Goal: Task Accomplishment & Management: Complete application form

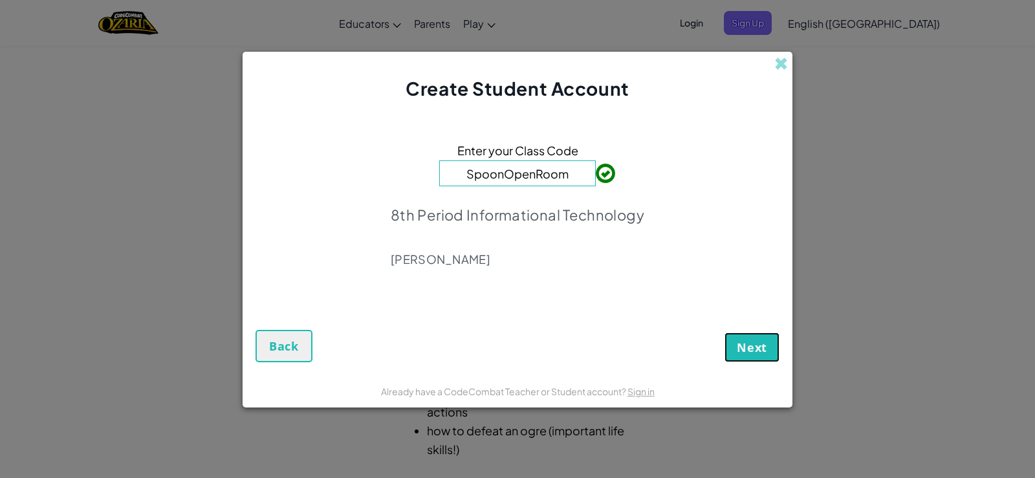
click at [754, 346] on span "Next" at bounding box center [752, 348] width 30 height 16
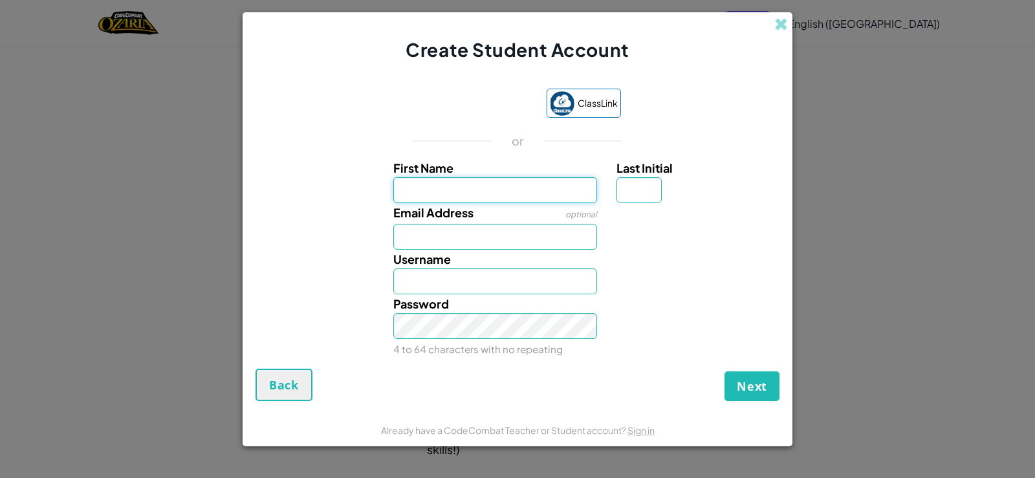
drag, startPoint x: 497, startPoint y: 190, endPoint x: 498, endPoint y: 176, distance: 14.3
click at [497, 184] on input "First Name" at bounding box center [495, 190] width 204 height 26
type input "Camdyn"
click at [641, 196] on input "Last Initial" at bounding box center [639, 190] width 45 height 26
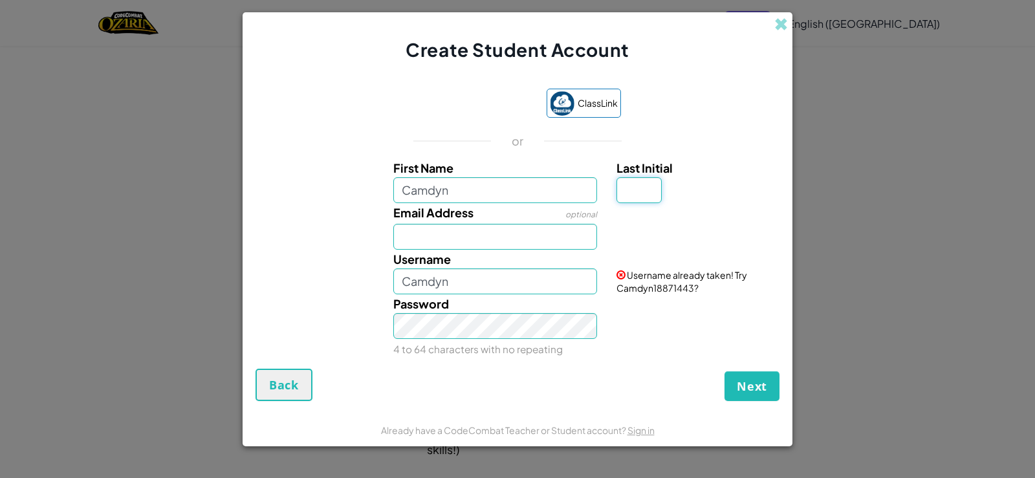
type input "p"
type input "P"
type input "CamdynP"
click at [710, 235] on div "Email Address optional" at bounding box center [517, 226] width 537 height 47
click at [637, 191] on input "P" at bounding box center [639, 190] width 45 height 26
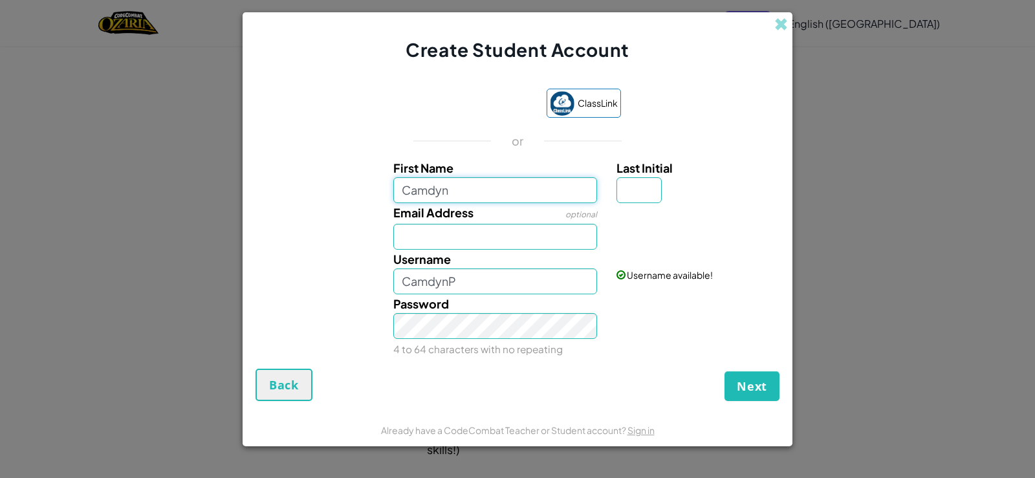
type input "Camdyn"
click at [525, 190] on input "Camdyn" at bounding box center [495, 190] width 204 height 26
type input "Camdyn67"
drag, startPoint x: 637, startPoint y: 197, endPoint x: 637, endPoint y: 203, distance: 6.5
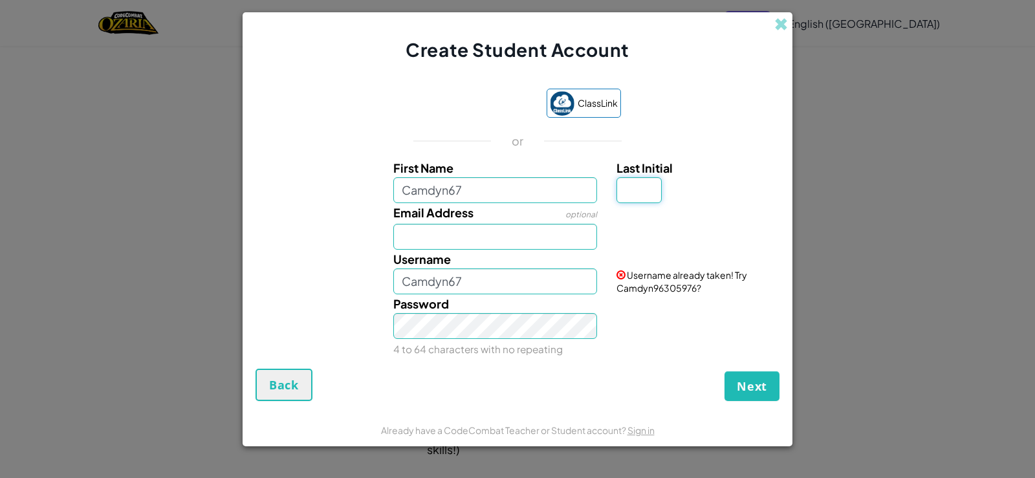
click at [637, 203] on div "First Name Camdyn67 Last Initial Email Address optional Username Camdyn67 Usern…" at bounding box center [518, 256] width 518 height 197
click at [611, 227] on div "Email Address optional" at bounding box center [517, 226] width 537 height 47
click at [409, 240] on input "Email Address" at bounding box center [495, 237] width 204 height 26
click at [430, 241] on input "15571syc427.org" at bounding box center [495, 237] width 204 height 26
type input "15571@syc427.org"
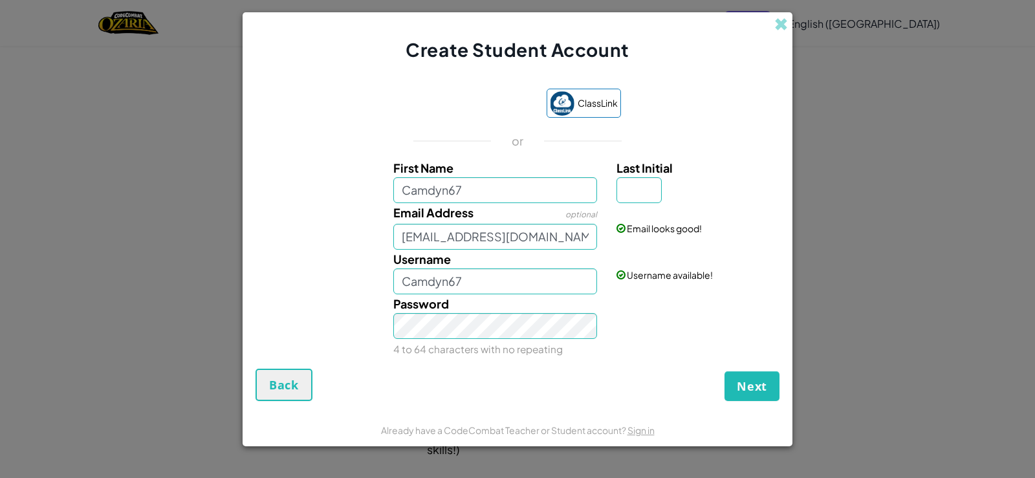
click at [615, 345] on div "Password 4 to 64 characters with no repeating" at bounding box center [517, 326] width 537 height 64
click at [739, 386] on span "Next" at bounding box center [752, 386] width 30 height 16
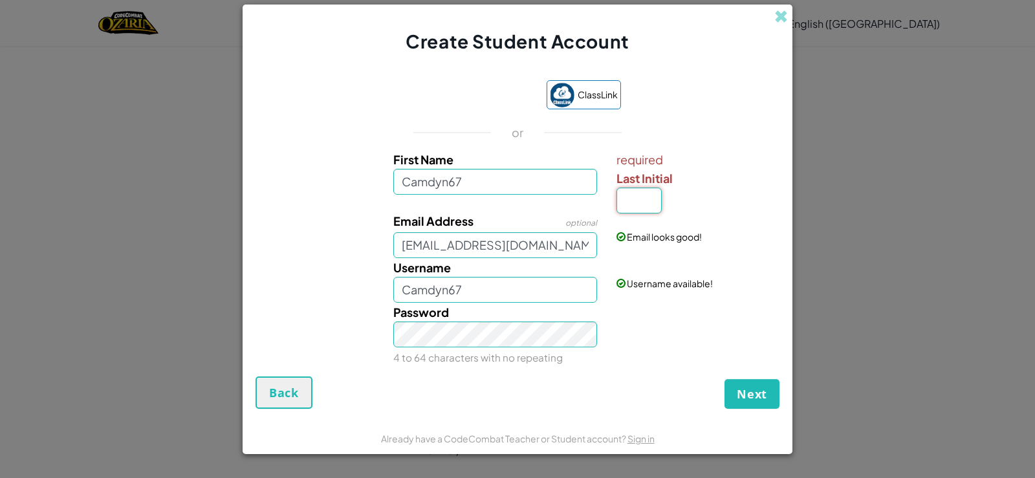
click at [656, 209] on input "Last Initial" at bounding box center [639, 201] width 45 height 26
type input "p"
type input "Camdyn67P"
click at [629, 246] on div "Email Address optional 15571@syc427.org Email looks good!" at bounding box center [517, 235] width 537 height 47
click at [635, 203] on input "p" at bounding box center [639, 201] width 45 height 26
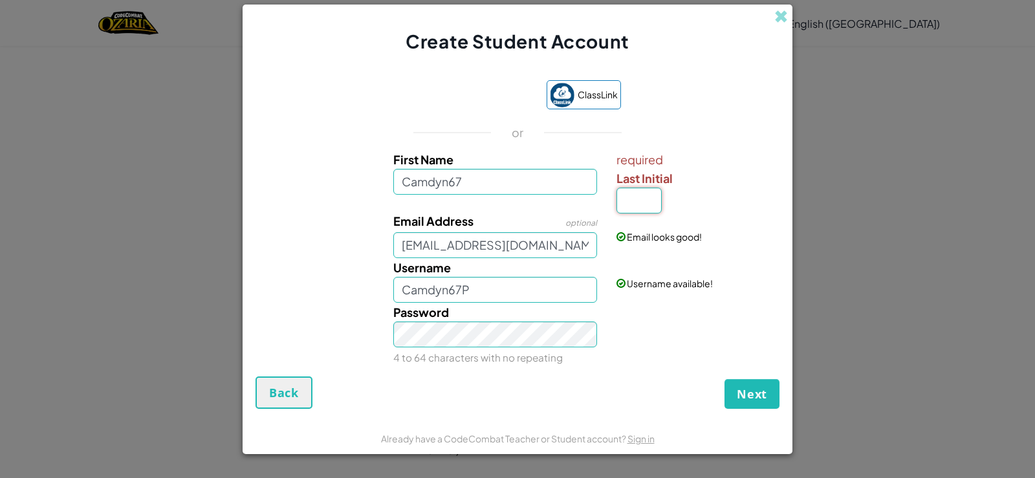
type input "6"
type input "!"
type input "Camdyn67!"
click at [633, 332] on div "Password 4 to 64 characters with no repeating" at bounding box center [517, 335] width 537 height 64
click at [645, 193] on input "!" at bounding box center [639, 201] width 45 height 26
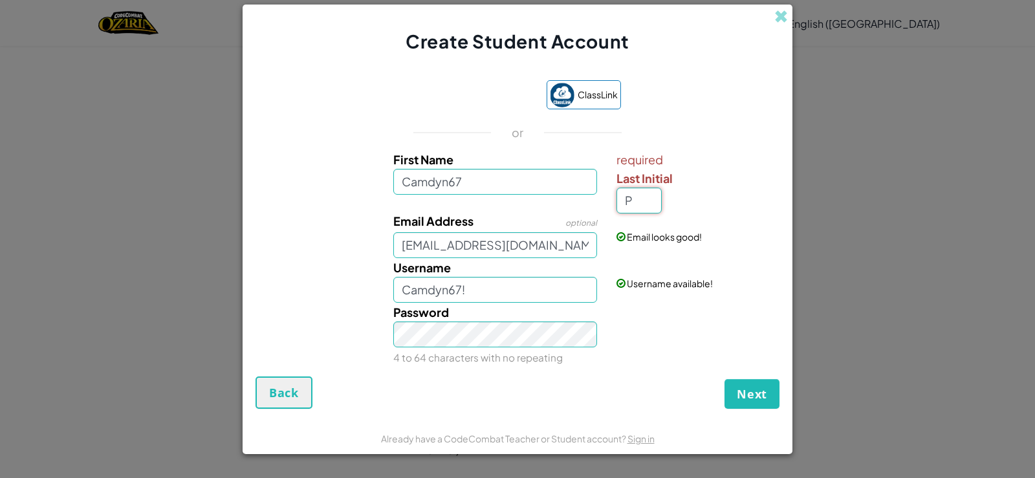
type input "P"
type input "Camdyn67P"
click at [688, 217] on div "Email looks good!" at bounding box center [696, 228] width 179 height 32
click at [651, 201] on input "P" at bounding box center [639, 201] width 45 height 26
type input "!"
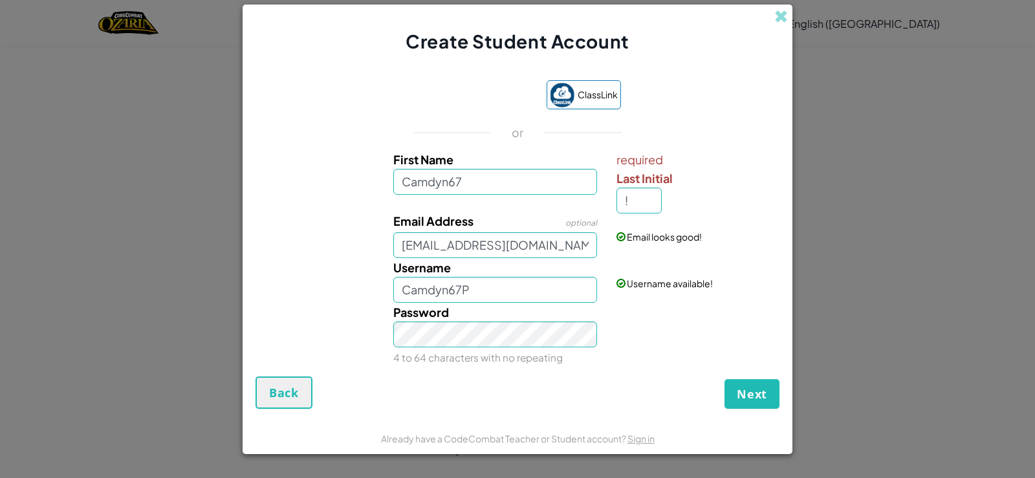
type input "Camdyn67!"
click at [662, 342] on div "Password 4 to 64 characters with no repeating" at bounding box center [517, 335] width 537 height 64
click at [765, 384] on button "Next" at bounding box center [752, 394] width 55 height 30
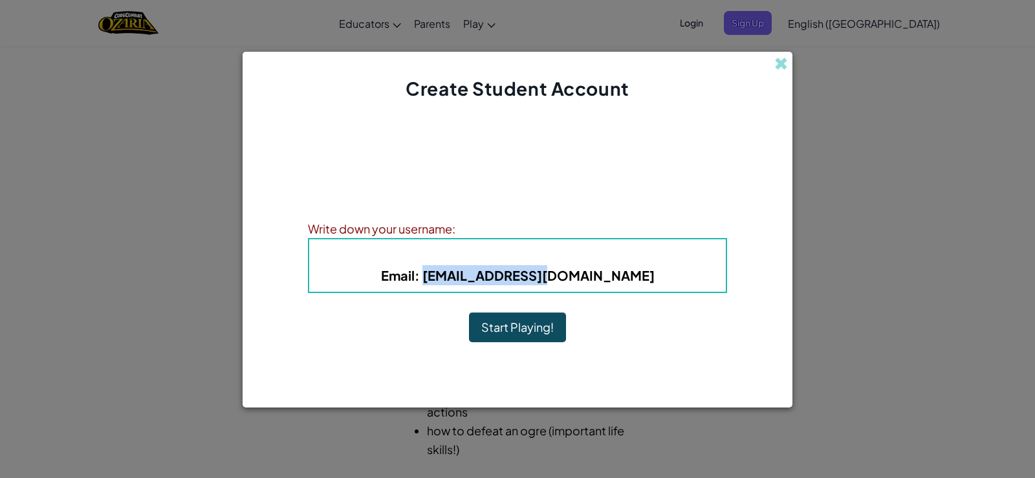
drag, startPoint x: 480, startPoint y: 272, endPoint x: 601, endPoint y: 295, distance: 123.2
click at [601, 295] on div "Account Created! Write down your information so that you don't forget it. Your …" at bounding box center [517, 238] width 419 height 247
drag, startPoint x: 523, startPoint y: 251, endPoint x: 506, endPoint y: 247, distance: 17.3
click at [506, 247] on h4 "Username : Camdyn67!" at bounding box center [517, 255] width 391 height 19
click at [556, 246] on h4 "Username : Camdyn67!" at bounding box center [517, 255] width 391 height 19
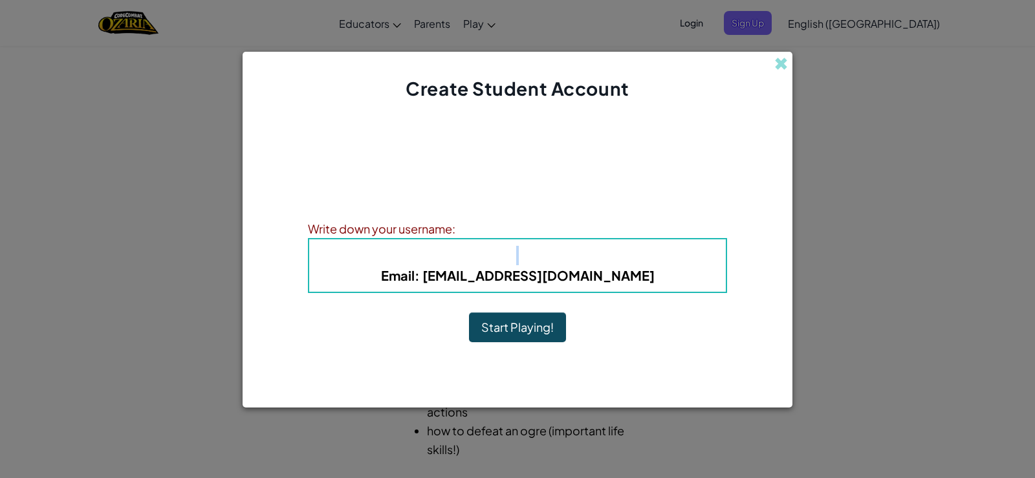
drag, startPoint x: 519, startPoint y: 246, endPoint x: 513, endPoint y: 255, distance: 10.2
click at [514, 252] on h4 "Username : Camdyn67!" at bounding box center [517, 255] width 391 height 19
click at [525, 262] on b "Username : Camdyn67!" at bounding box center [517, 255] width 147 height 15
click at [593, 275] on b "Email : 15571@syc427.org" at bounding box center [518, 275] width 274 height 16
click at [493, 324] on button "Start Playing!" at bounding box center [517, 327] width 97 height 30
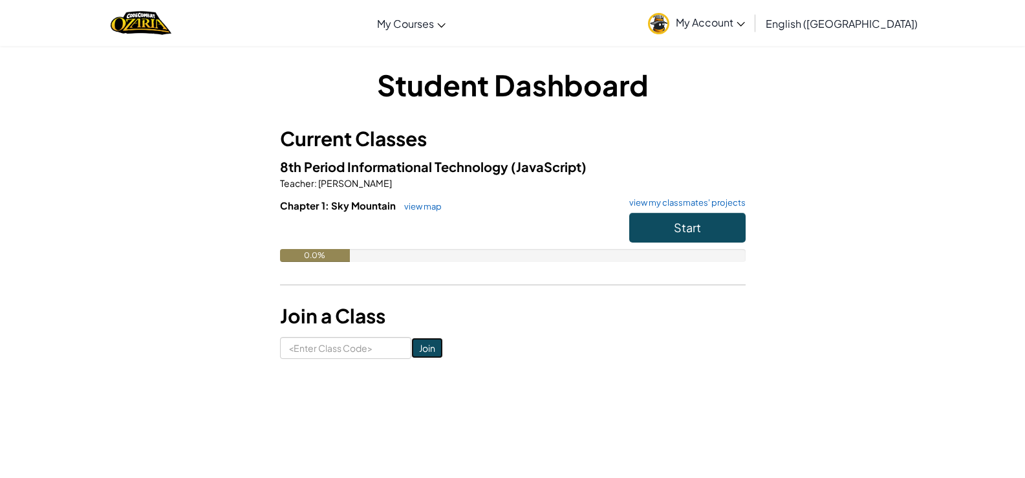
click at [426, 347] on input "Join" at bounding box center [427, 348] width 32 height 21
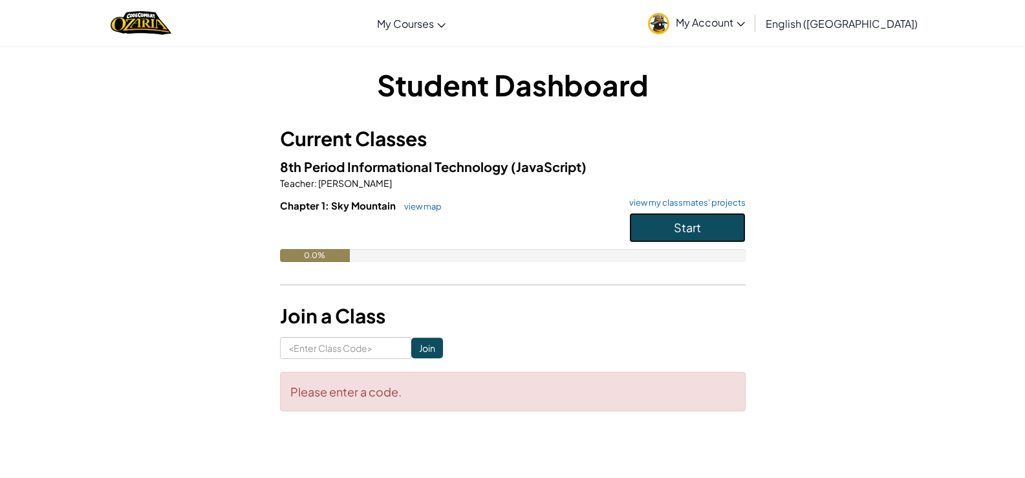
click at [718, 223] on button "Start" at bounding box center [687, 228] width 116 height 30
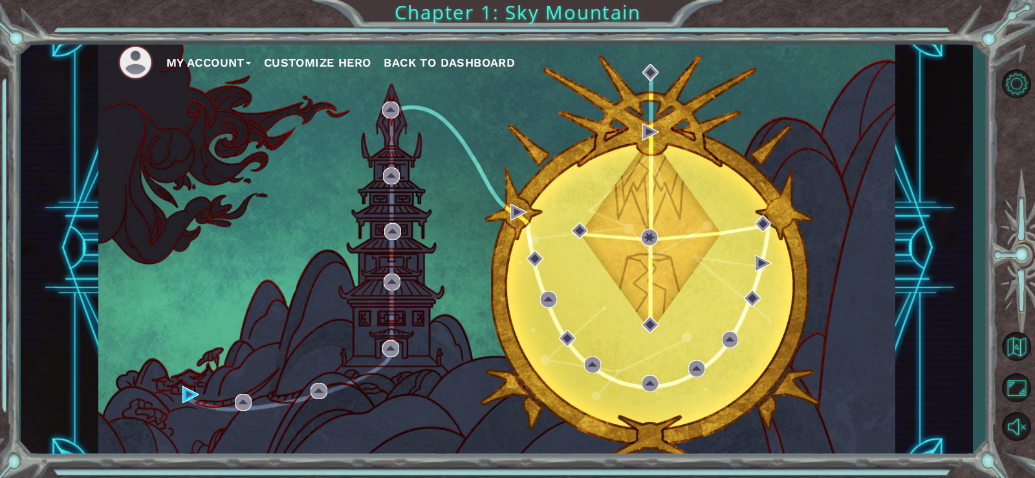
click at [328, 57] on button "Customize Hero" at bounding box center [317, 62] width 107 height 19
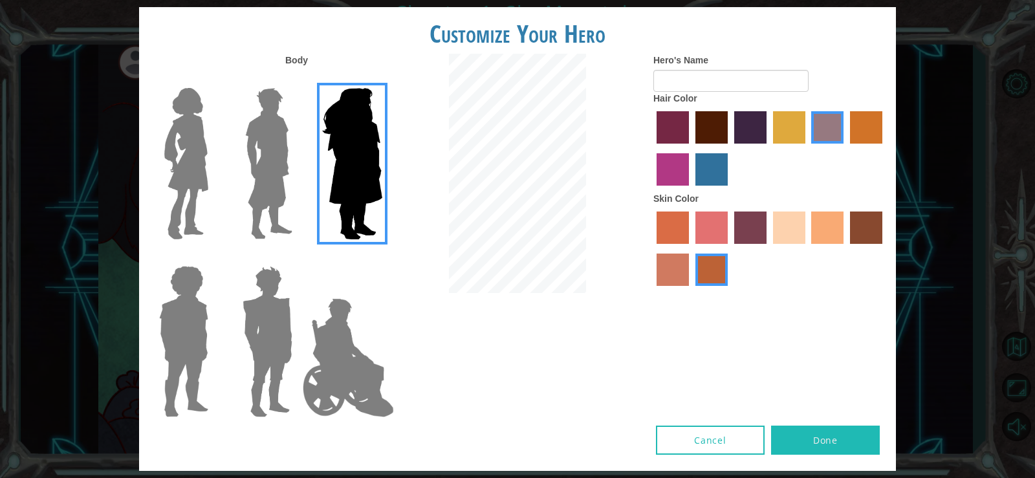
click at [196, 134] on img at bounding box center [186, 164] width 54 height 162
click at [213, 80] on input "Hero Connie" at bounding box center [213, 80] width 0 height 0
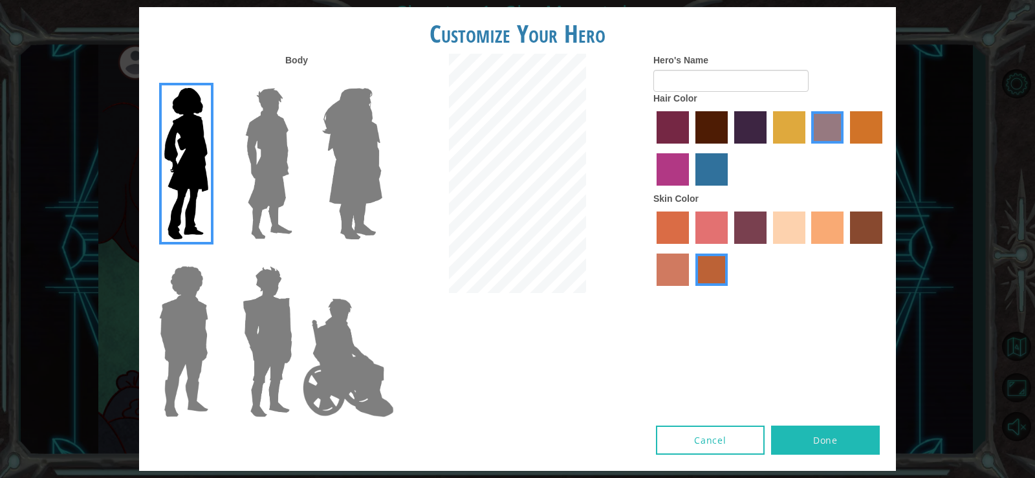
click at [177, 327] on img at bounding box center [184, 342] width 60 height 162
click at [213, 257] on input "Hero Steven" at bounding box center [213, 257] width 0 height 0
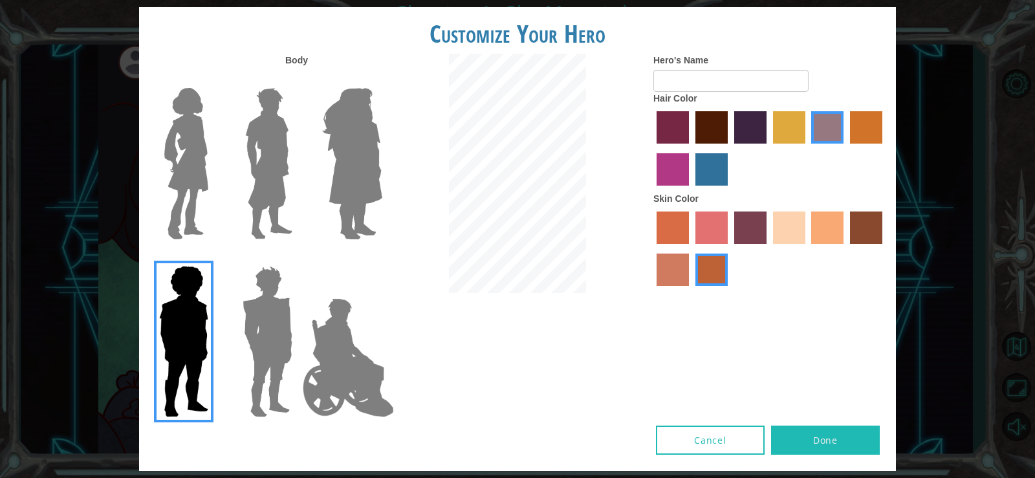
click at [252, 300] on img at bounding box center [267, 342] width 60 height 162
click at [298, 257] on input "Hero Garnet" at bounding box center [298, 257] width 0 height 0
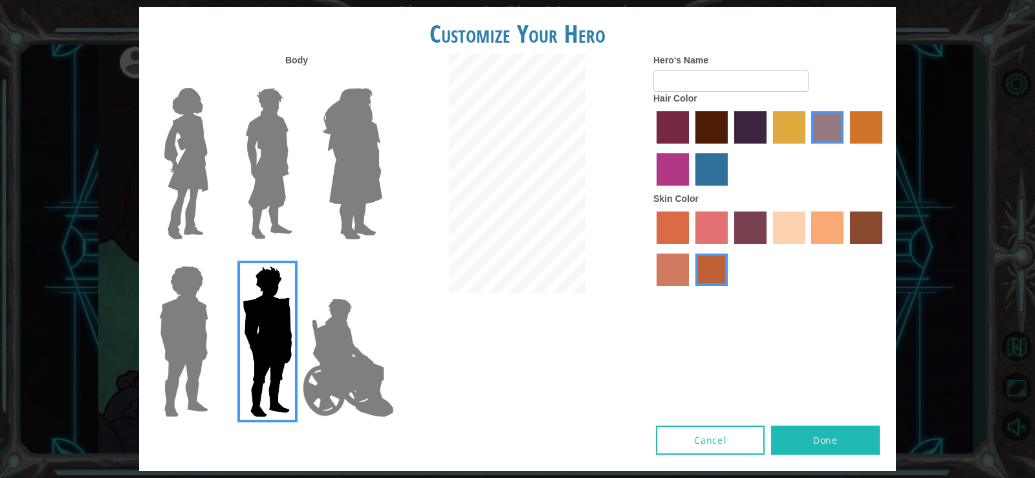
click at [316, 351] on img at bounding box center [349, 357] width 102 height 129
click at [382, 257] on input "Hero Jamie" at bounding box center [382, 257] width 0 height 0
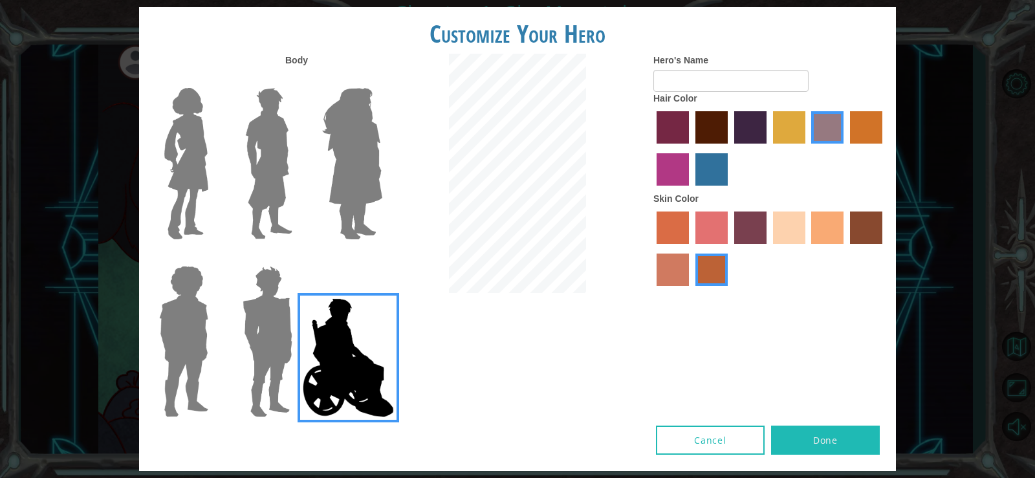
click at [158, 191] on label at bounding box center [181, 164] width 65 height 162
click at [213, 80] on input "Hero Connie" at bounding box center [213, 80] width 0 height 0
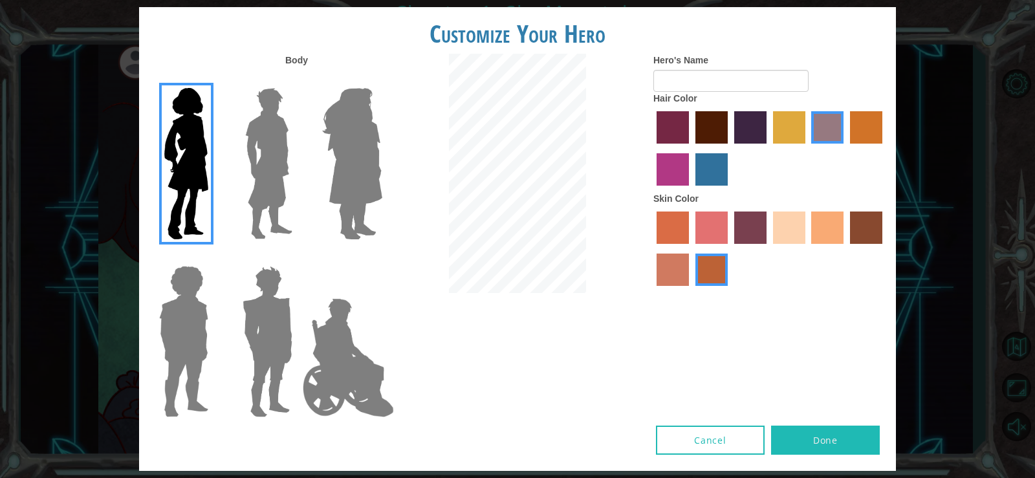
click at [717, 118] on label "maroon hair color" at bounding box center [711, 127] width 32 height 32
click at [691, 148] on input "maroon hair color" at bounding box center [691, 148] width 0 height 0
click at [803, 232] on label "sandy beach skin color" at bounding box center [789, 228] width 32 height 32
click at [769, 248] on input "sandy beach skin color" at bounding box center [769, 248] width 0 height 0
click at [816, 230] on label "tacao skin color" at bounding box center [827, 228] width 32 height 32
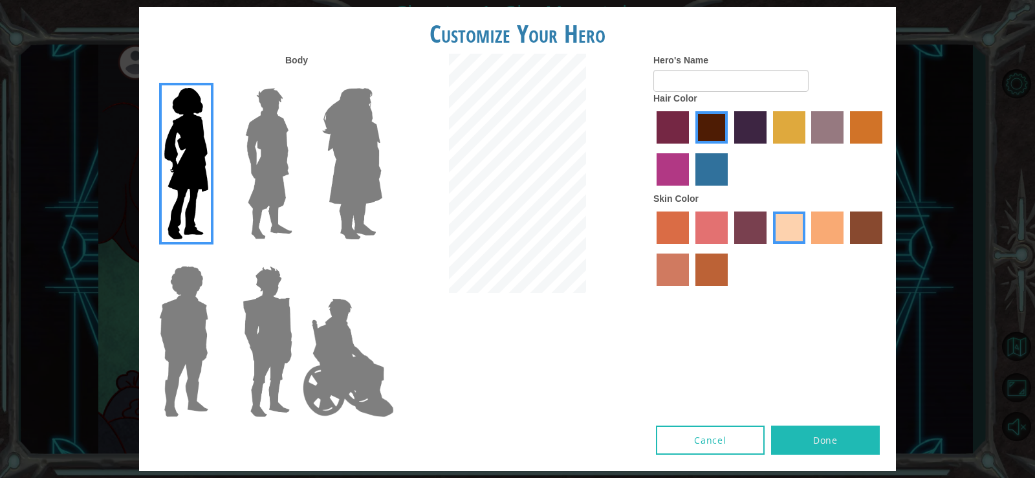
click at [807, 248] on input "tacao skin color" at bounding box center [807, 248] width 0 height 0
click at [781, 218] on label "sandy beach skin color" at bounding box center [789, 228] width 32 height 32
click at [769, 248] on input "sandy beach skin color" at bounding box center [769, 248] width 0 height 0
click at [820, 226] on label "tacao skin color" at bounding box center [827, 228] width 32 height 32
click at [807, 248] on input "tacao skin color" at bounding box center [807, 248] width 0 height 0
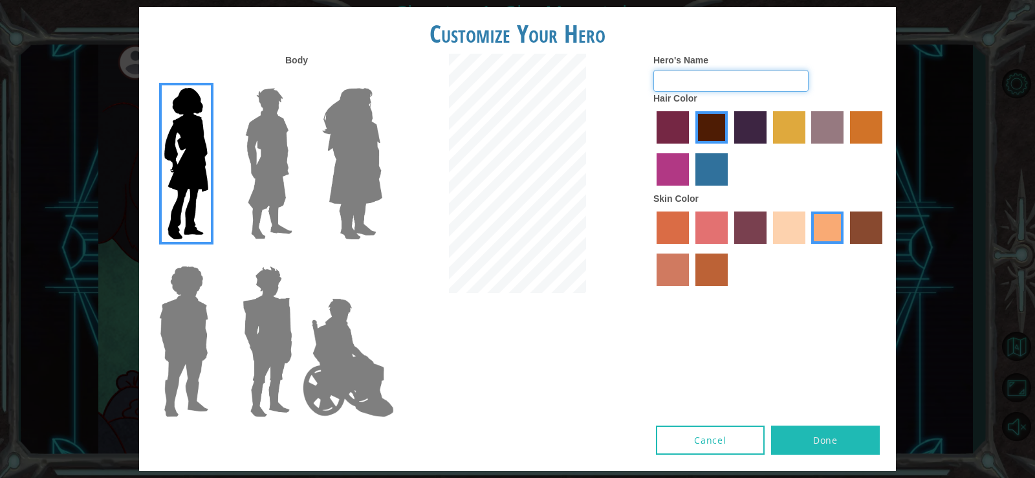
click at [733, 79] on input "Hero's Name" at bounding box center [730, 81] width 155 height 22
type input "Addie67"
click at [787, 311] on div "Body Hero's Name Addie67 Hair Color Skin Color" at bounding box center [517, 240] width 757 height 372
click at [847, 446] on button "Done" at bounding box center [825, 440] width 109 height 29
click at [938, 133] on div "Customize Your Hero Body Hero's Name Addie67 Hair Color Skin Color Cancel Done" at bounding box center [517, 239] width 1035 height 478
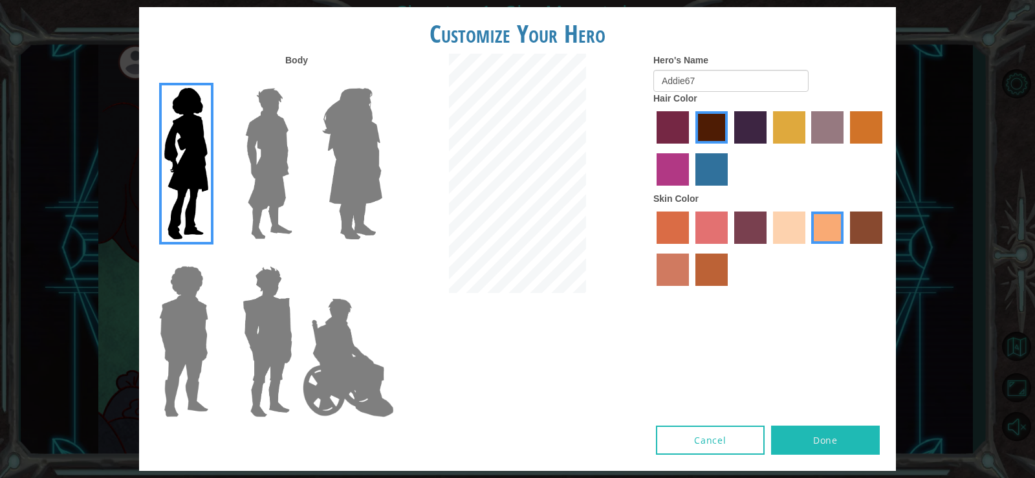
click at [696, 446] on button "Cancel" at bounding box center [710, 440] width 109 height 29
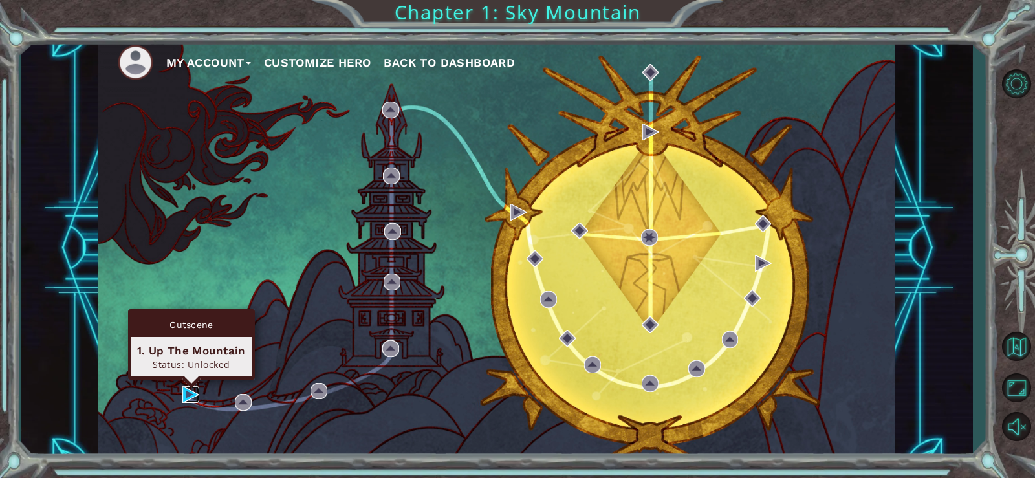
click at [182, 393] on img at bounding box center [190, 394] width 17 height 17
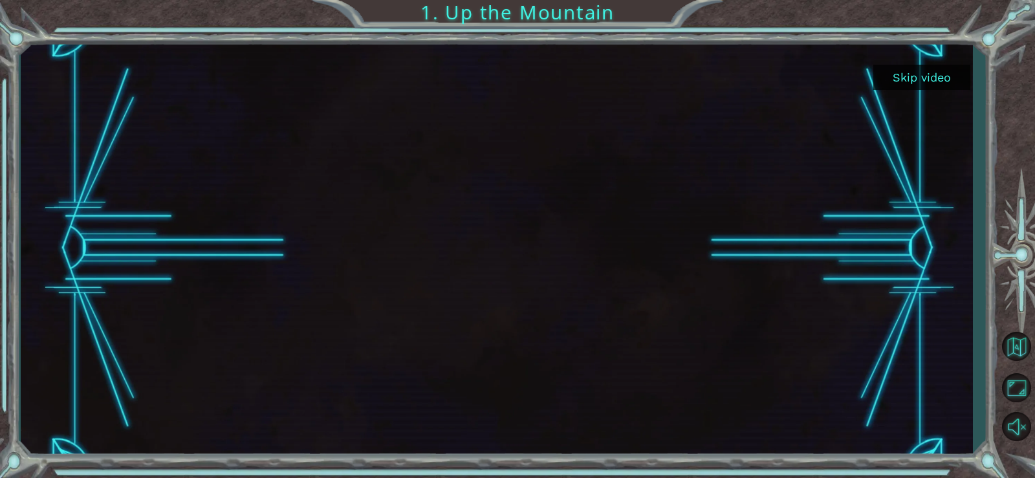
click at [926, 77] on button "Skip video" at bounding box center [921, 77] width 97 height 25
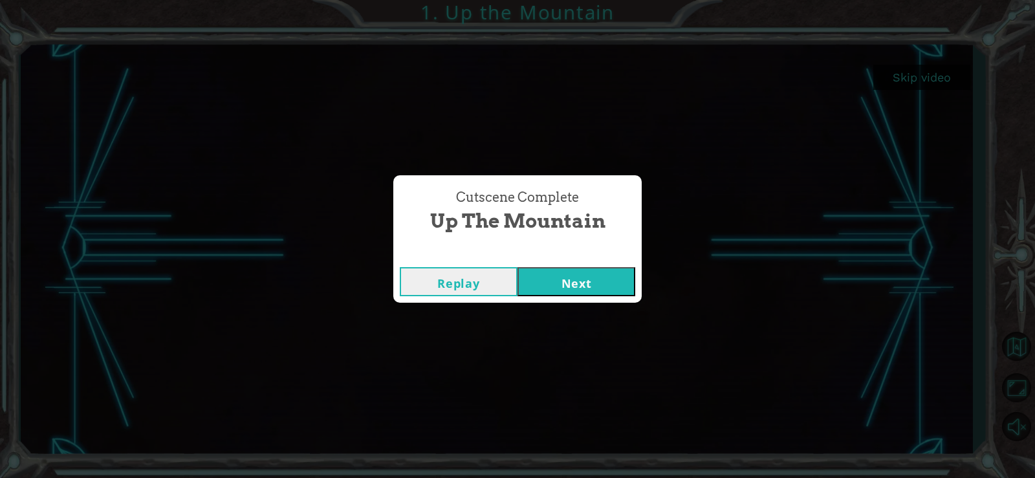
click at [576, 280] on button "Next" at bounding box center [577, 281] width 118 height 29
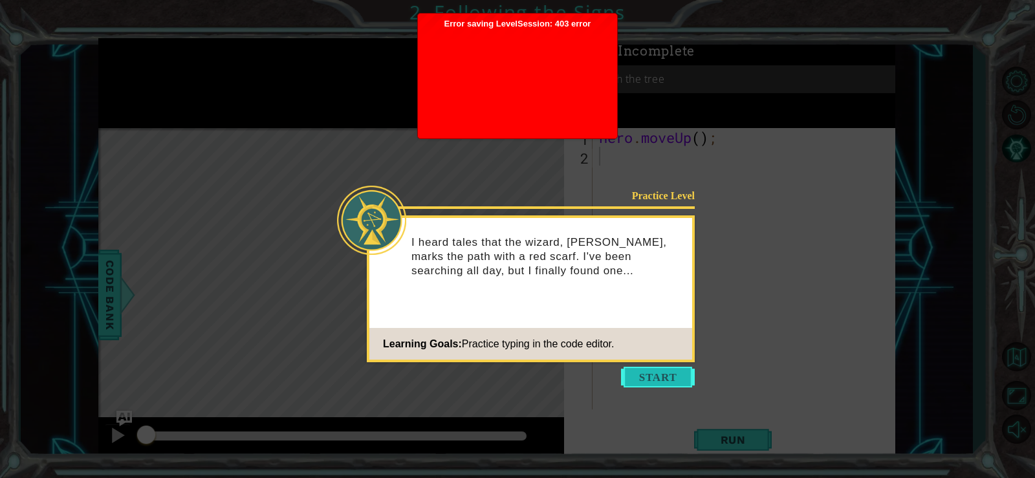
click at [682, 371] on button "Start" at bounding box center [658, 377] width 74 height 21
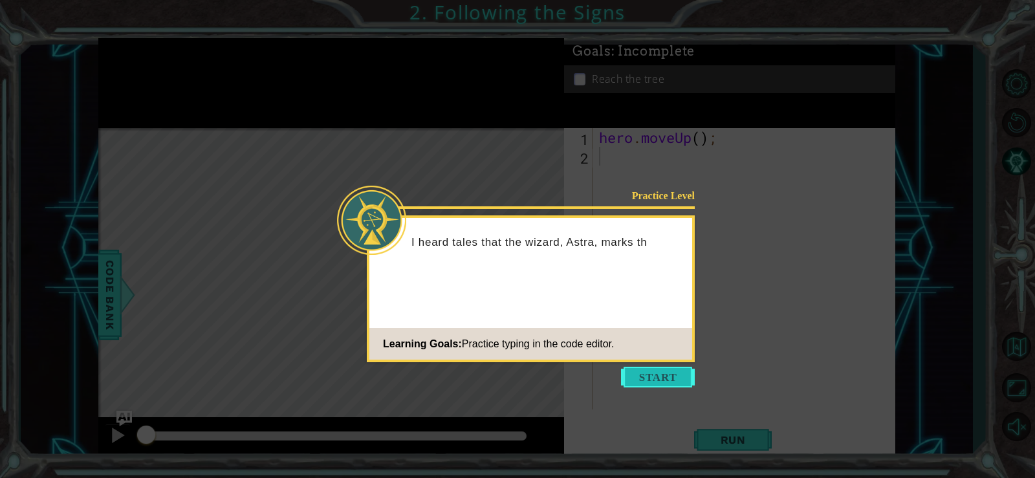
click at [661, 369] on button "Start" at bounding box center [658, 377] width 74 height 21
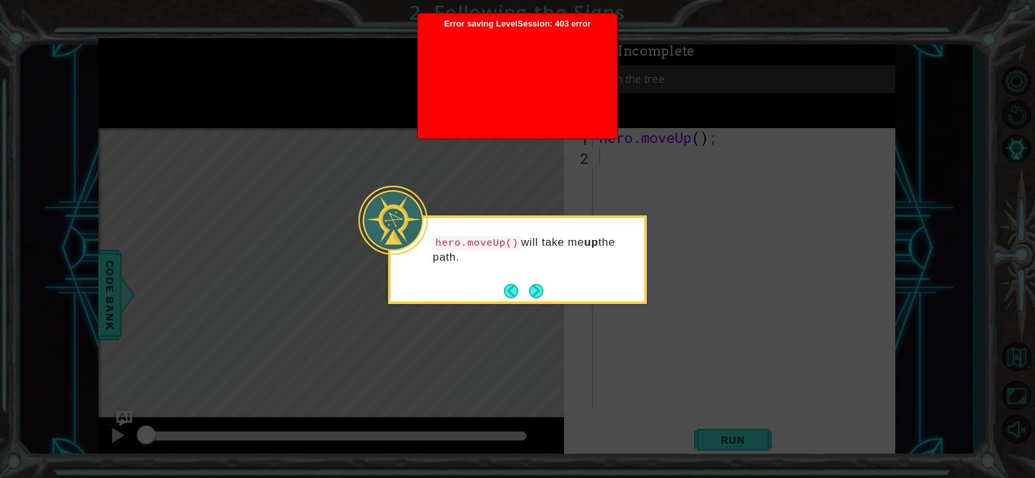
click at [632, 279] on div "hero.moveUp() will take me up the path." at bounding box center [518, 256] width 254 height 66
click at [748, 404] on icon at bounding box center [517, 239] width 1035 height 478
click at [541, 294] on button "Next" at bounding box center [536, 291] width 14 height 14
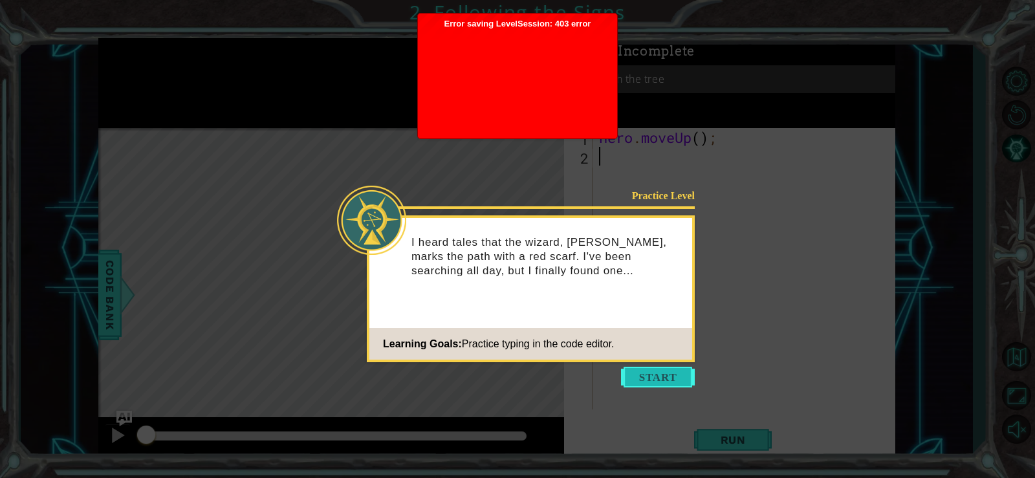
click at [648, 374] on button "Start" at bounding box center [658, 377] width 74 height 21
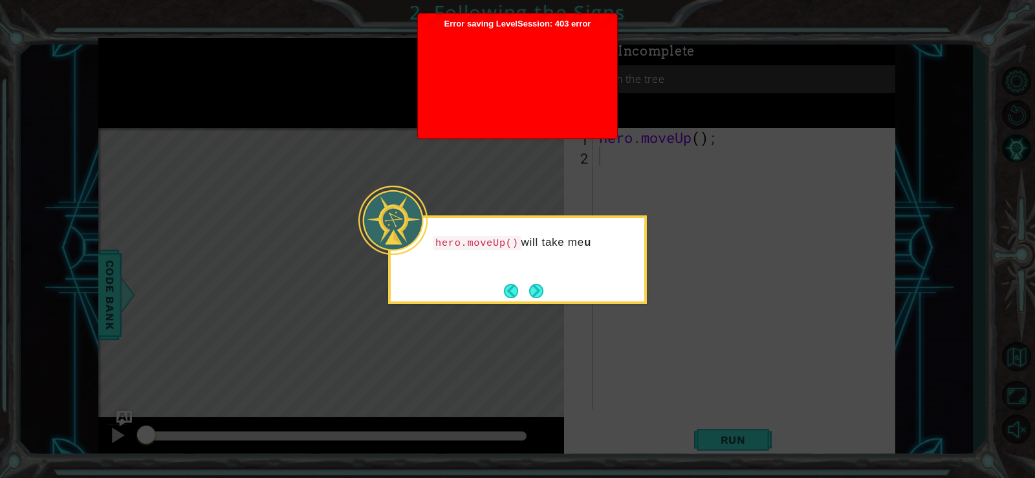
click at [648, 372] on icon at bounding box center [517, 239] width 1035 height 478
click at [651, 380] on icon at bounding box center [517, 239] width 1035 height 478
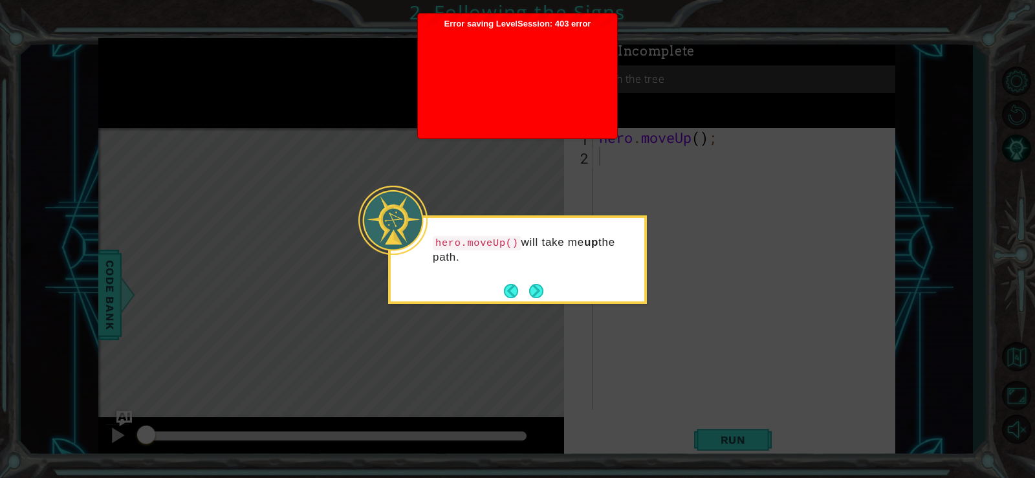
click at [651, 380] on icon at bounding box center [517, 239] width 1035 height 478
click at [653, 367] on icon at bounding box center [517, 239] width 1035 height 478
click at [655, 369] on icon at bounding box center [517, 239] width 1035 height 478
click at [701, 193] on icon at bounding box center [517, 239] width 1035 height 478
click at [647, 377] on icon at bounding box center [517, 239] width 1035 height 478
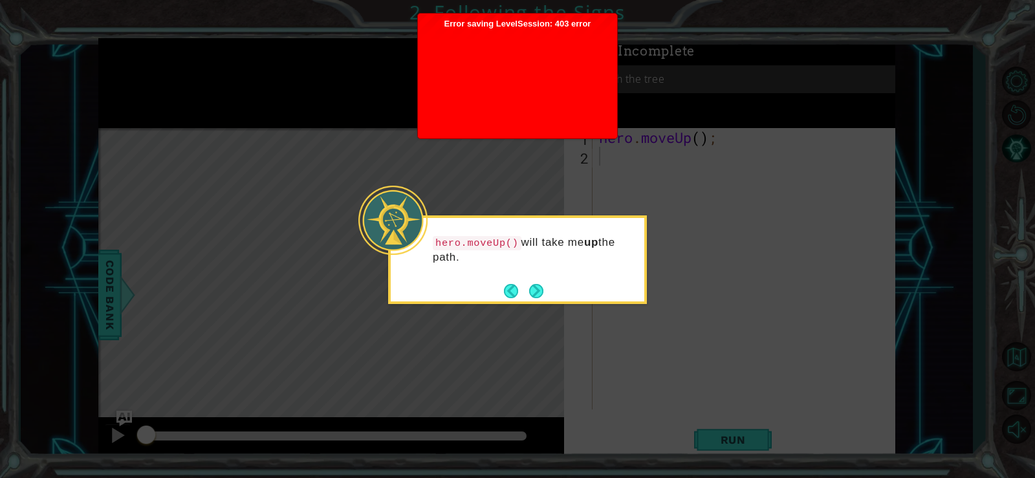
click at [647, 377] on icon at bounding box center [517, 239] width 1035 height 478
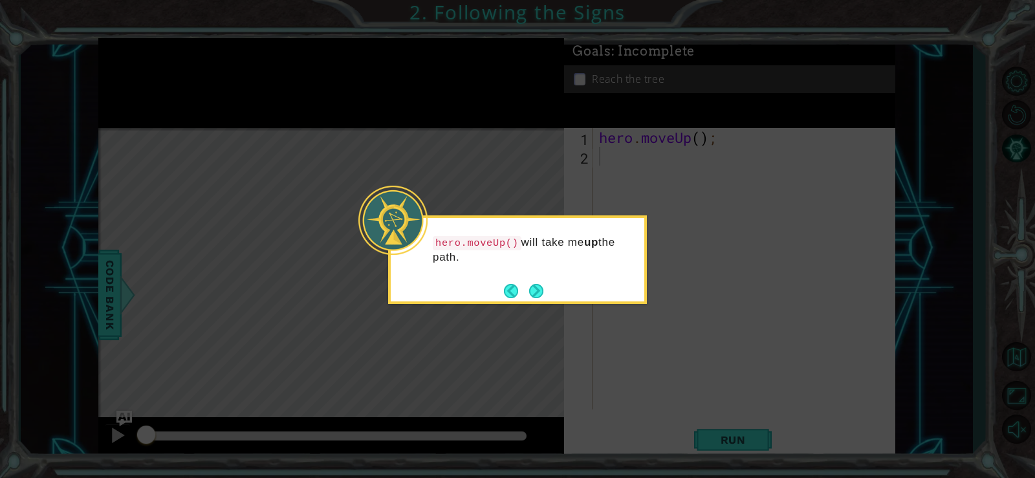
click at [644, 377] on icon at bounding box center [517, 239] width 1035 height 478
click at [641, 374] on icon at bounding box center [517, 239] width 1035 height 478
click at [642, 374] on icon at bounding box center [517, 239] width 1035 height 478
drag, startPoint x: 642, startPoint y: 374, endPoint x: 646, endPoint y: 382, distance: 9.0
click at [646, 382] on icon at bounding box center [517, 239] width 1035 height 478
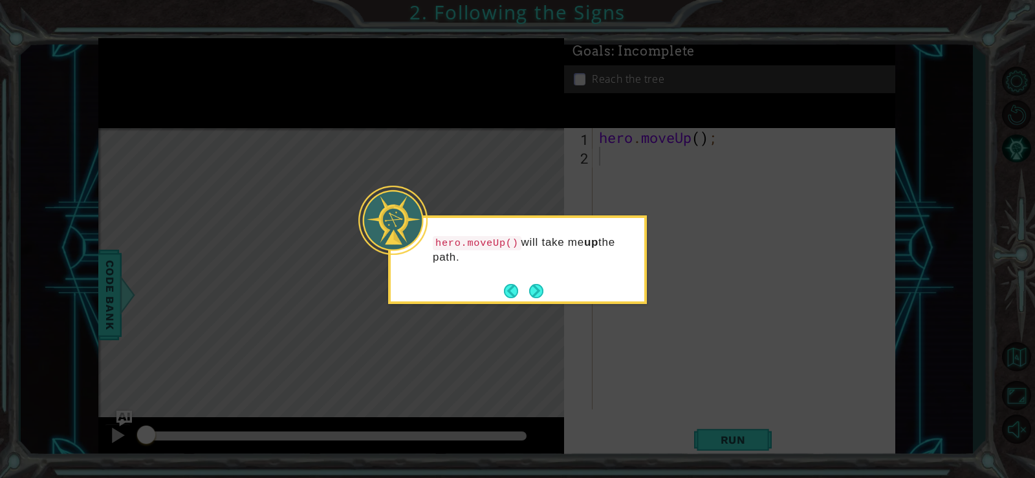
click at [646, 382] on icon at bounding box center [517, 239] width 1035 height 478
click at [649, 382] on icon at bounding box center [517, 239] width 1035 height 478
click at [660, 382] on icon at bounding box center [517, 239] width 1035 height 478
